Goal: Task Accomplishment & Management: Manage account settings

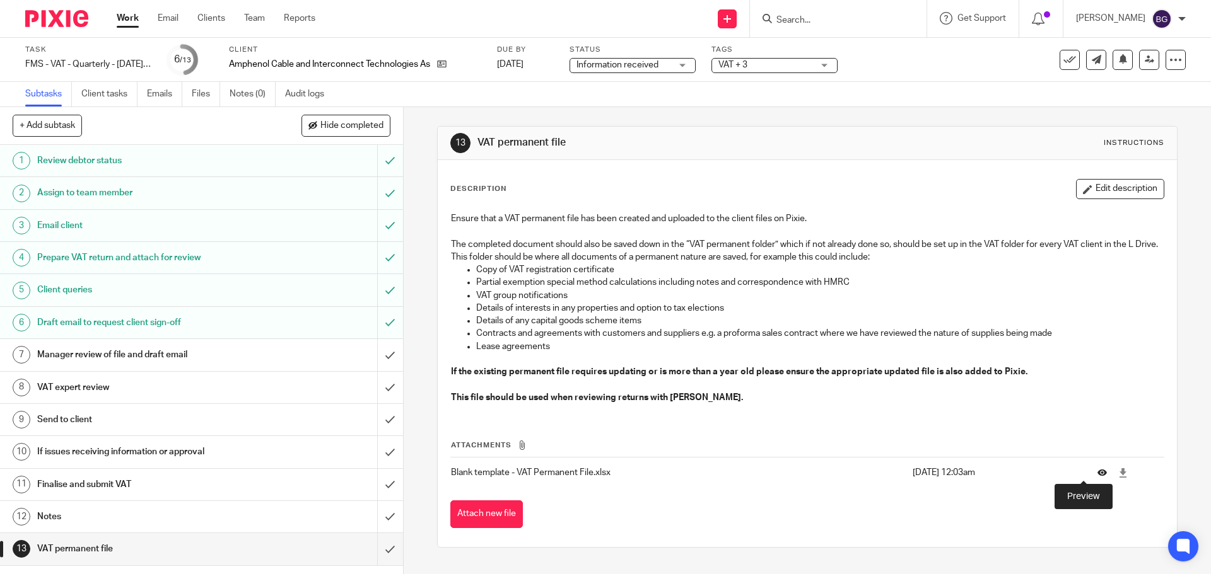
click at [1097, 474] on icon at bounding box center [1101, 473] width 9 height 9
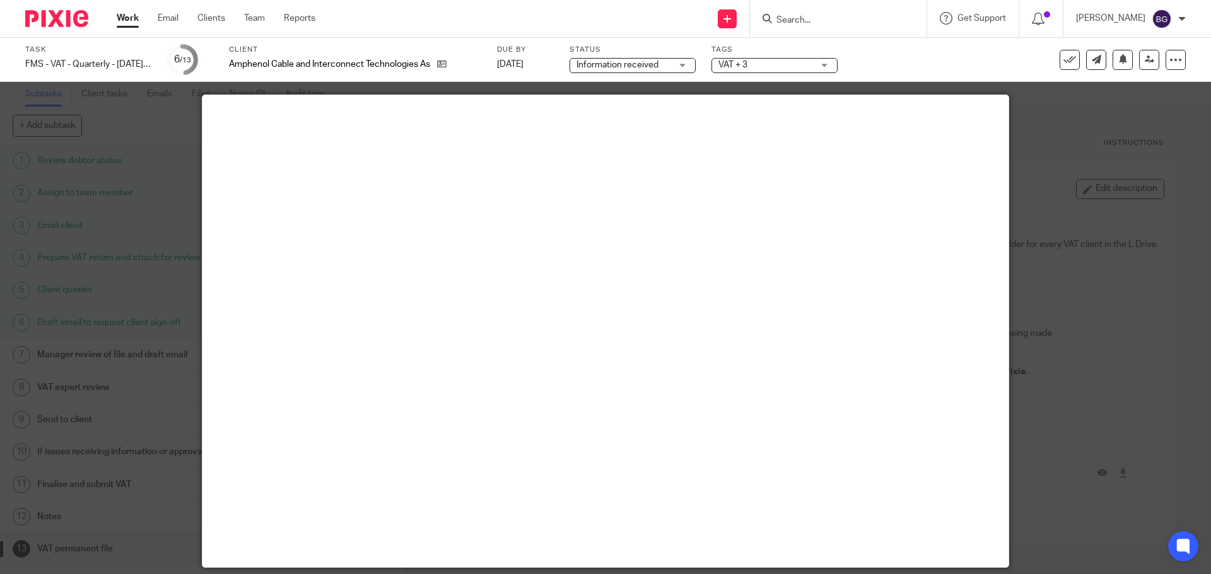
click at [1079, 142] on div at bounding box center [605, 287] width 1211 height 574
click at [1044, 177] on div at bounding box center [605, 287] width 1211 height 574
click at [1117, 139] on div at bounding box center [605, 287] width 1211 height 574
click at [124, 19] on link "Work" at bounding box center [128, 18] width 22 height 13
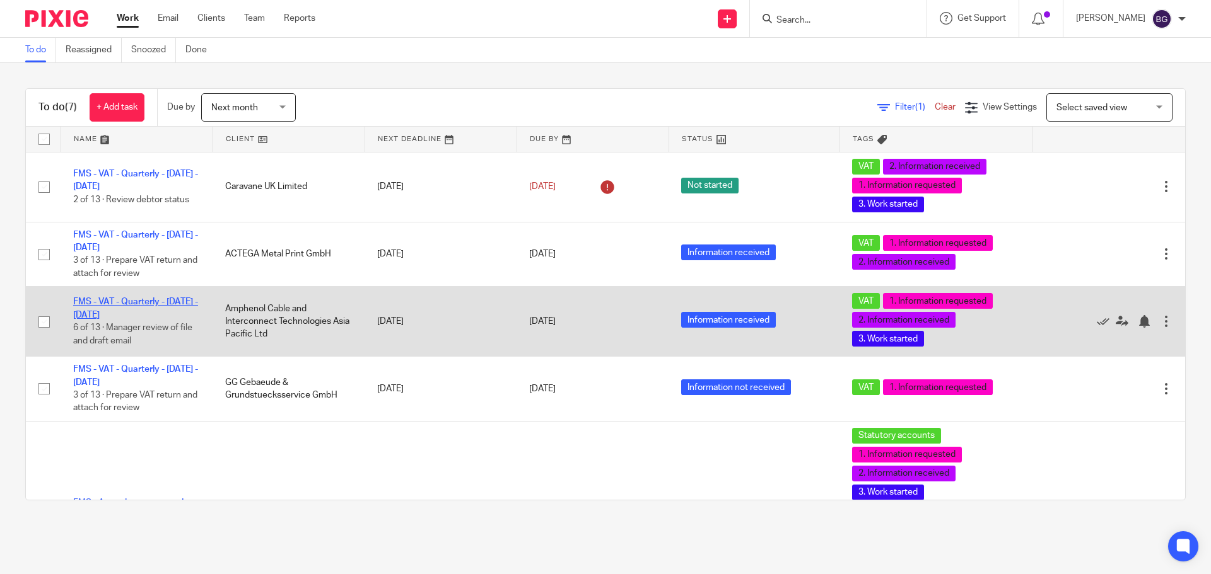
click at [123, 301] on link "FMS - VAT - Quarterly - [DATE] - [DATE]" at bounding box center [135, 308] width 125 height 21
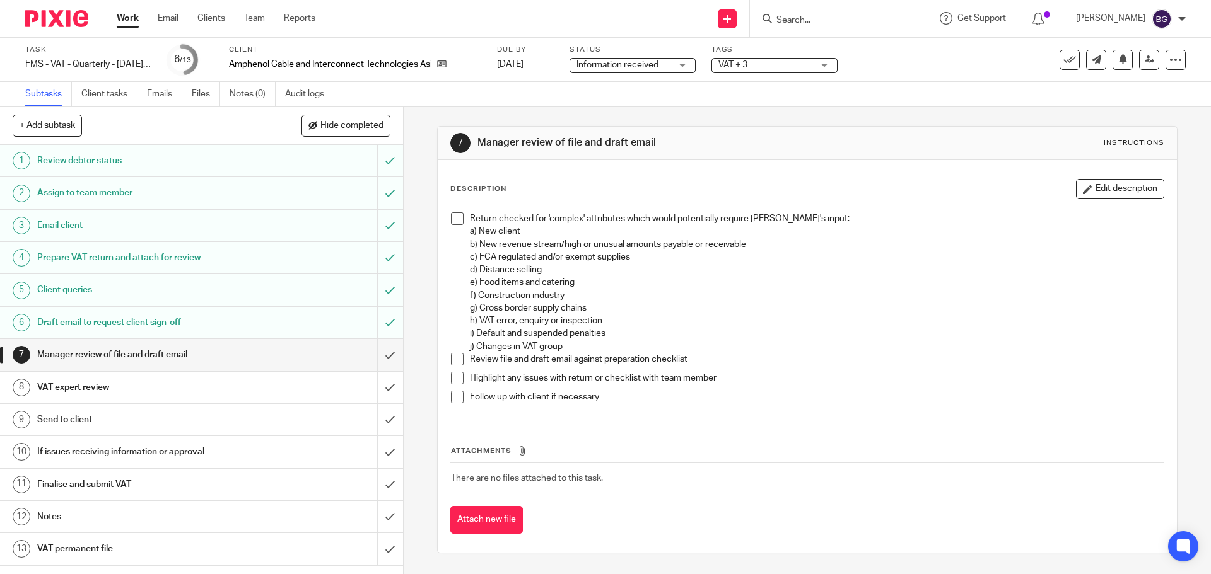
click at [114, 543] on h1 "VAT permanent file" at bounding box center [146, 549] width 218 height 19
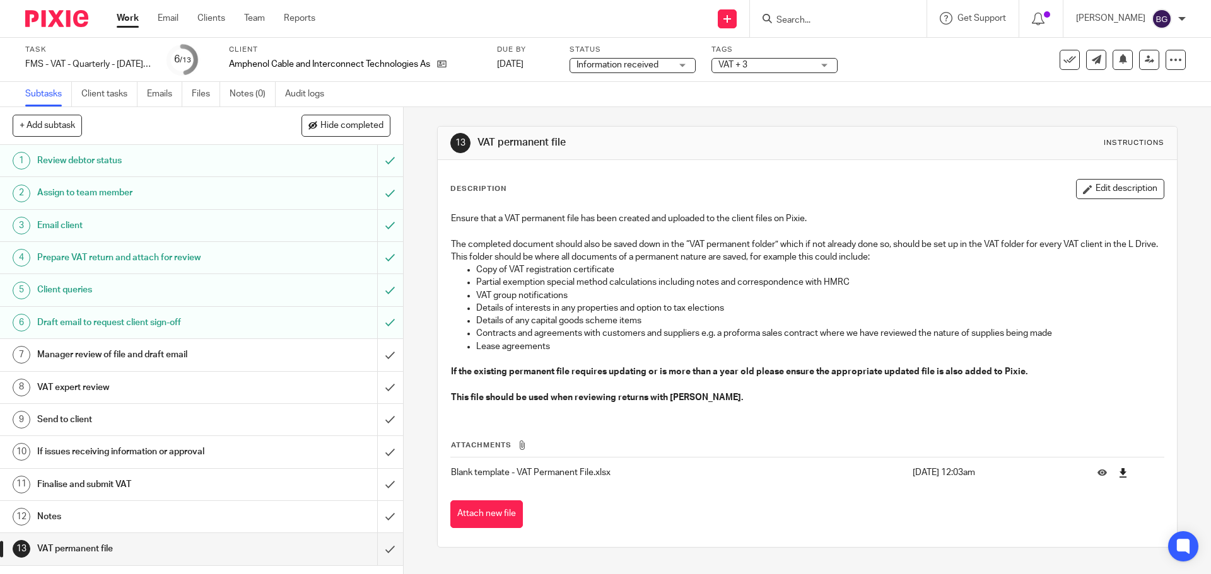
click at [1118, 479] on link at bounding box center [1122, 473] width 9 height 13
click at [1119, 333] on p "Contracts and agreements with customers and suppliers e.g. a proforma sales con…" at bounding box center [819, 333] width 687 height 13
click at [1097, 474] on button at bounding box center [1106, 473] width 19 height 9
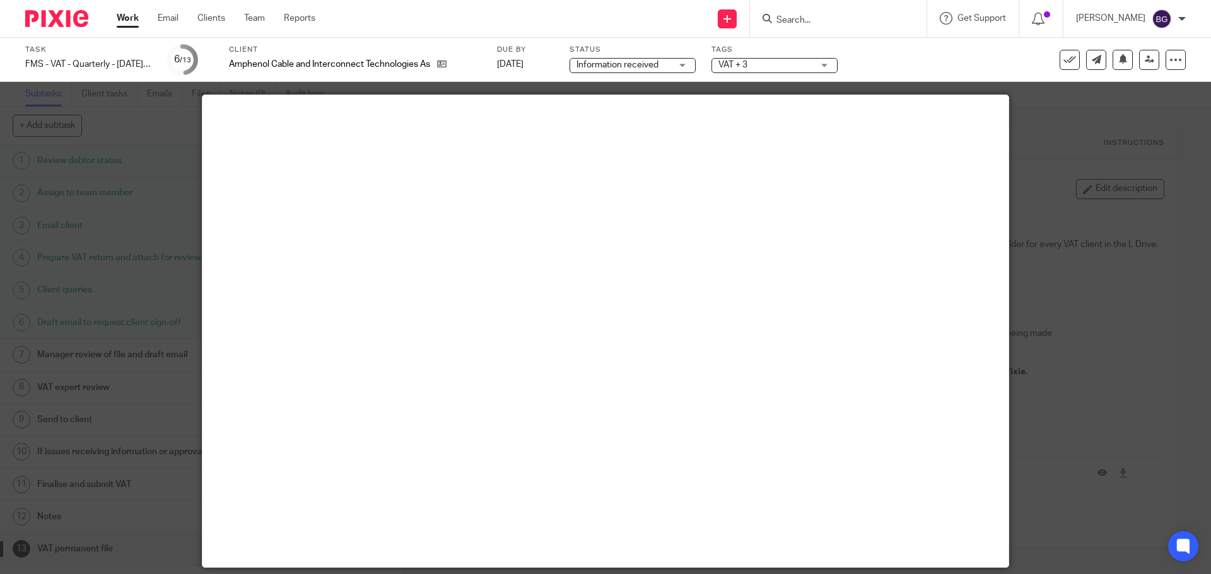
click at [1102, 214] on div at bounding box center [605, 287] width 1211 height 574
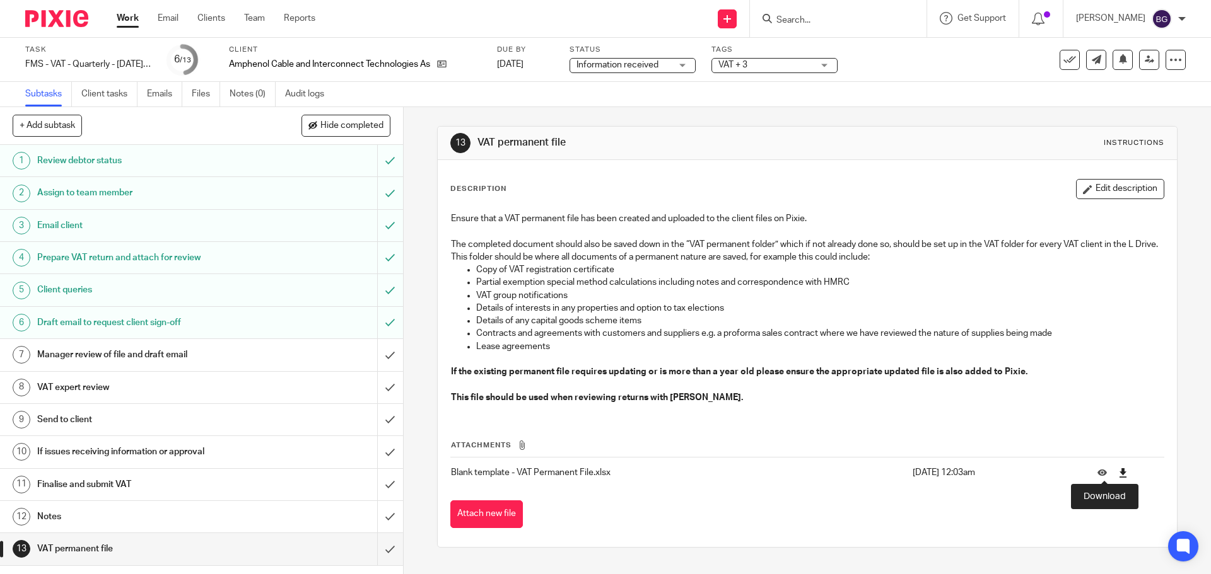
click at [1118, 471] on icon at bounding box center [1122, 473] width 9 height 9
